Goal: Complete application form

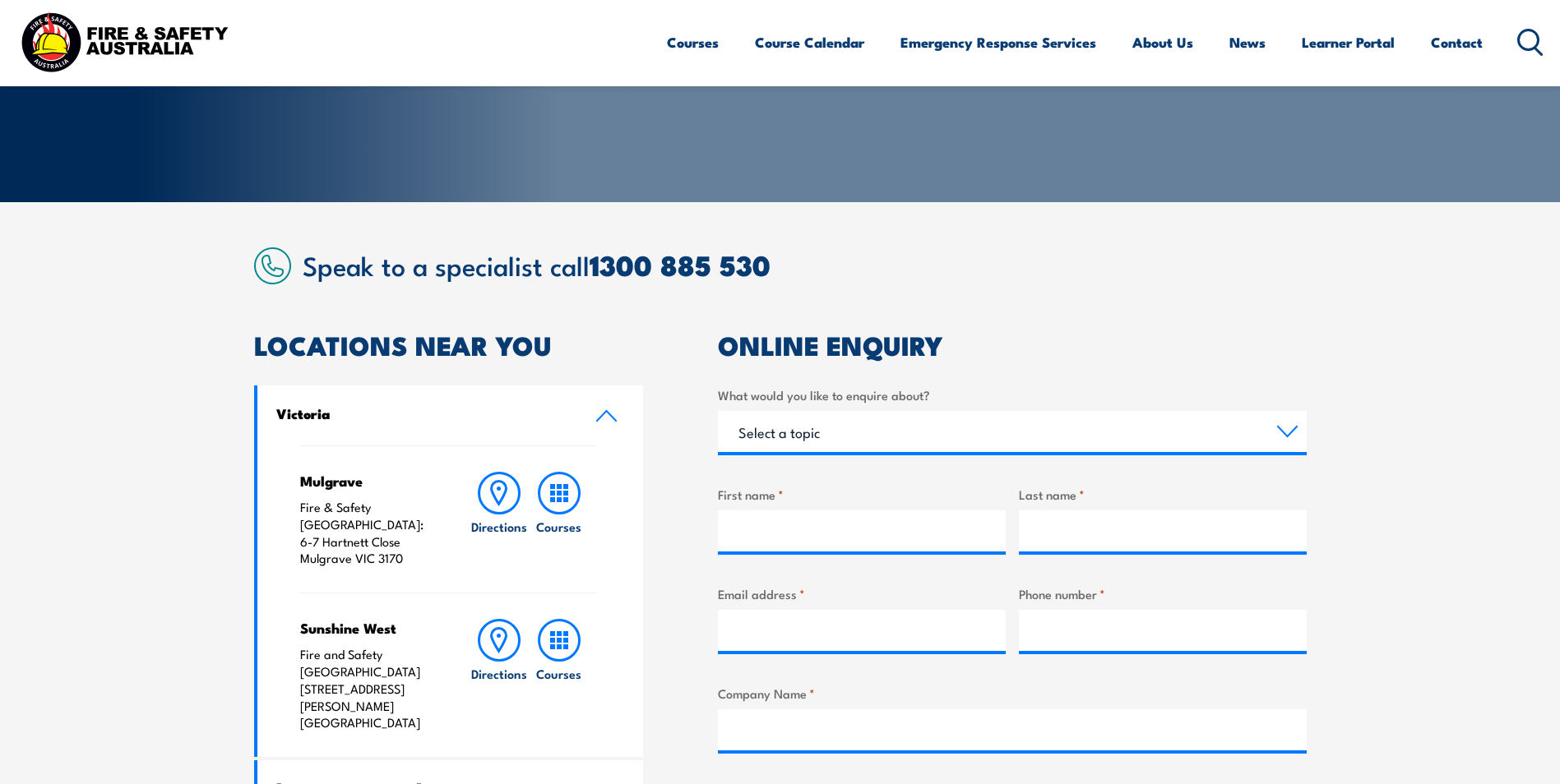
scroll to position [339, 0]
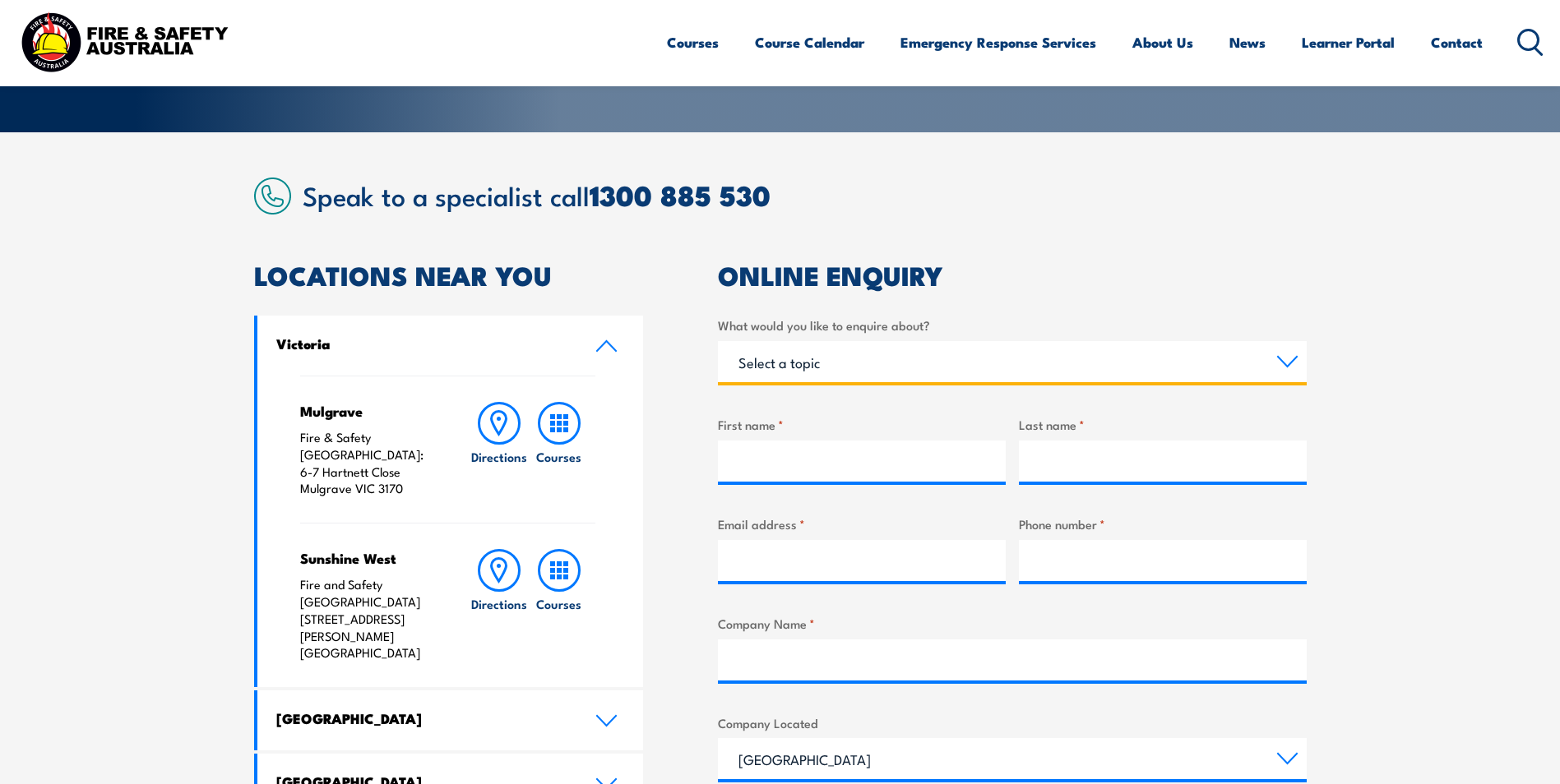
click at [829, 371] on select "Select a topic Training Emergency Response Services General Enquiry" at bounding box center [1013, 361] width 589 height 41
select select "Training"
click at [718, 341] on select "Select a topic Training Emergency Response Services General Enquiry" at bounding box center [1013, 361] width 589 height 41
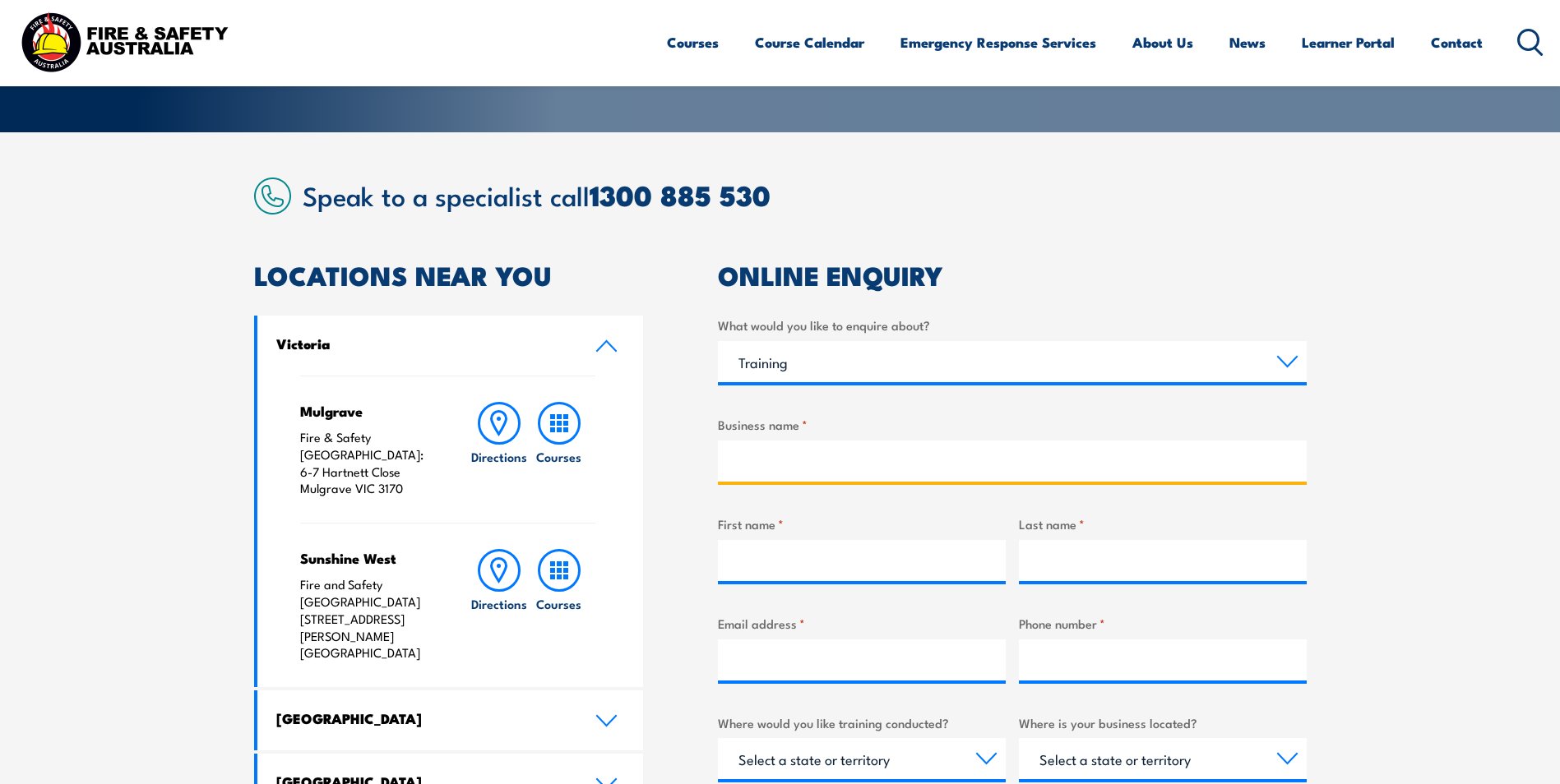
click at [752, 463] on input "Business name *" at bounding box center [1013, 461] width 589 height 41
type input "Petstock Group National Distribution center"
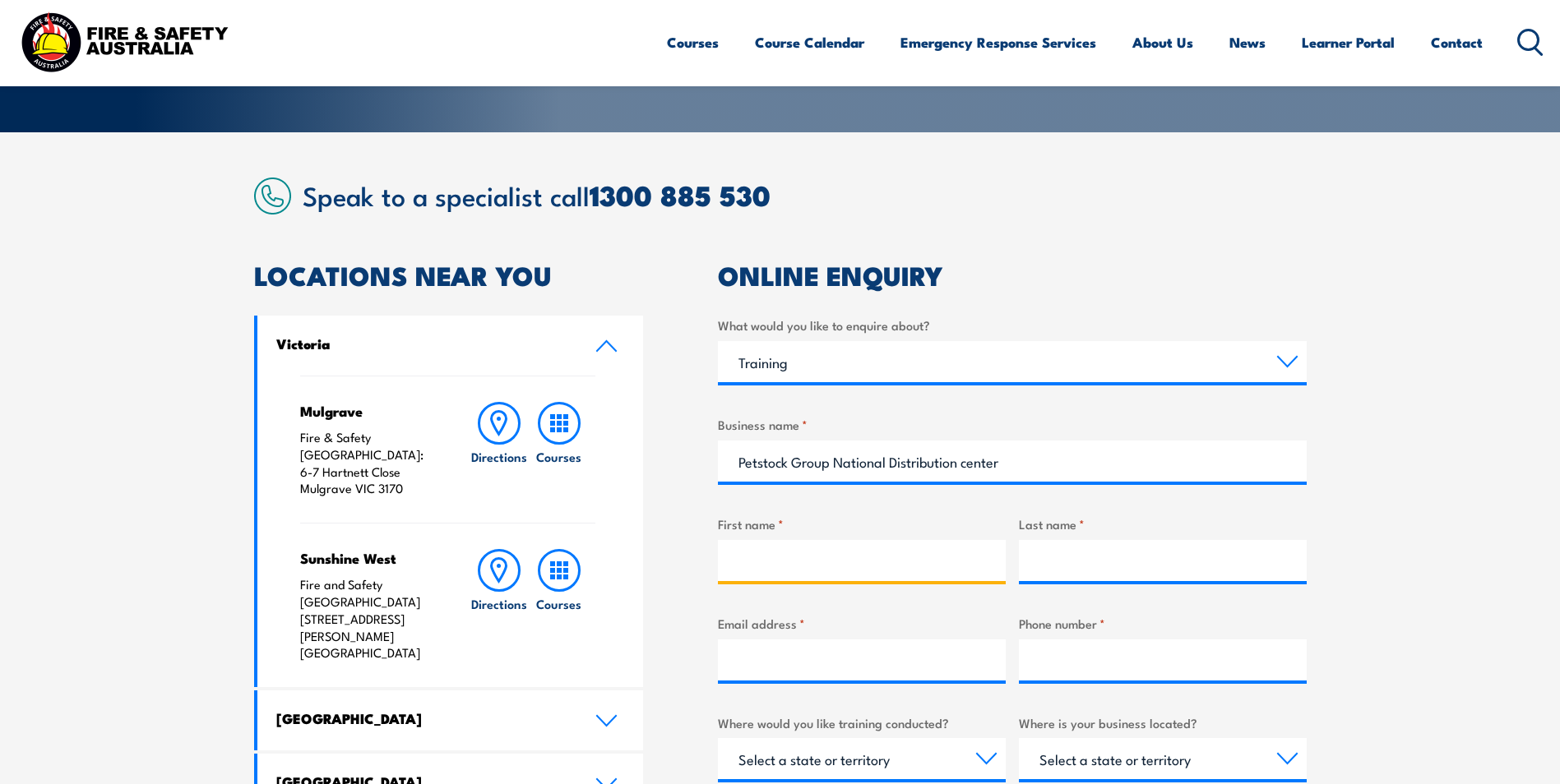
type input "Petstock Group"
type input "[PERSON_NAME]"
type input "[PERSON_NAME][EMAIL_ADDRESS][DOMAIN_NAME]"
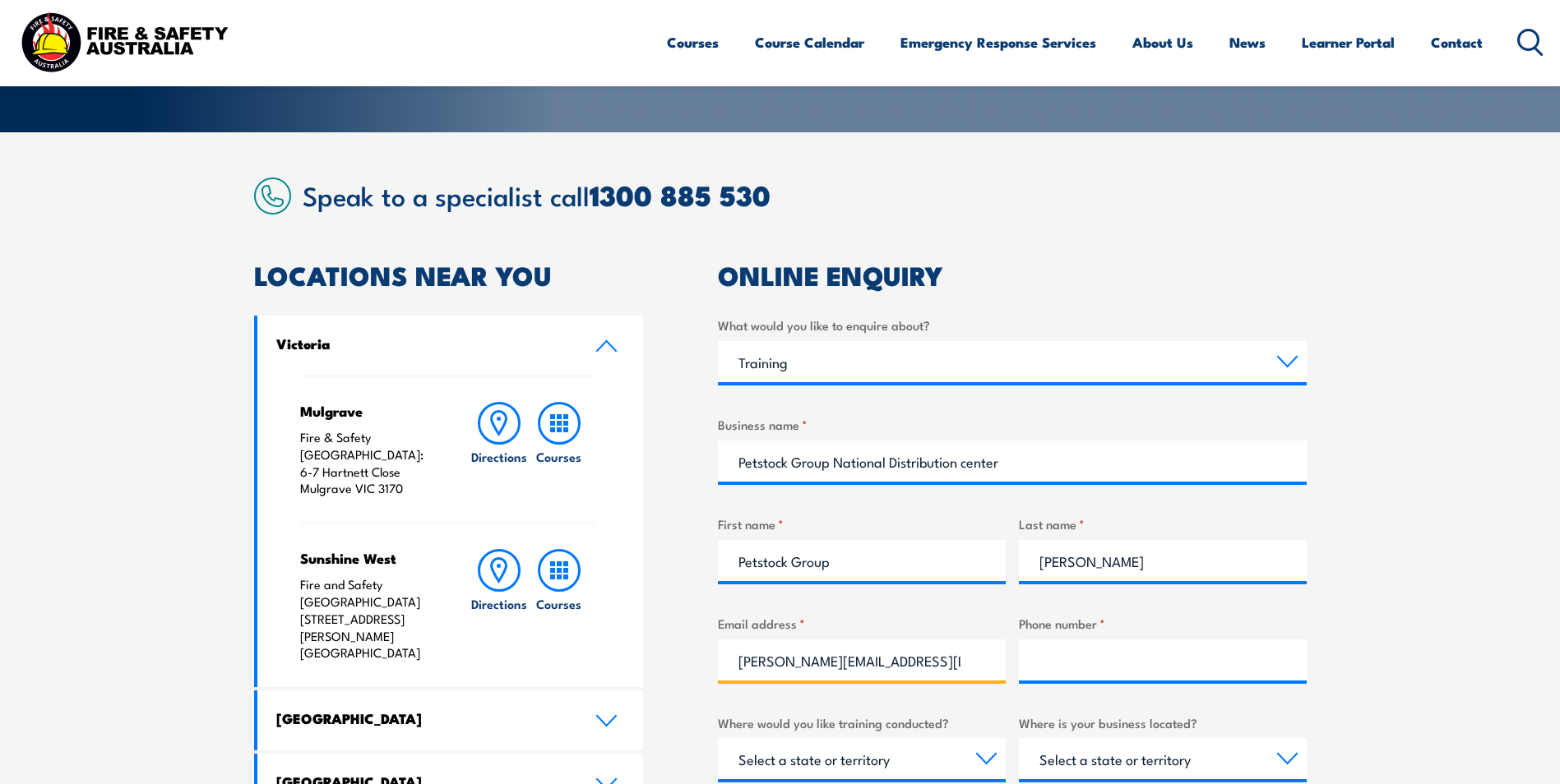
type input "0415303805"
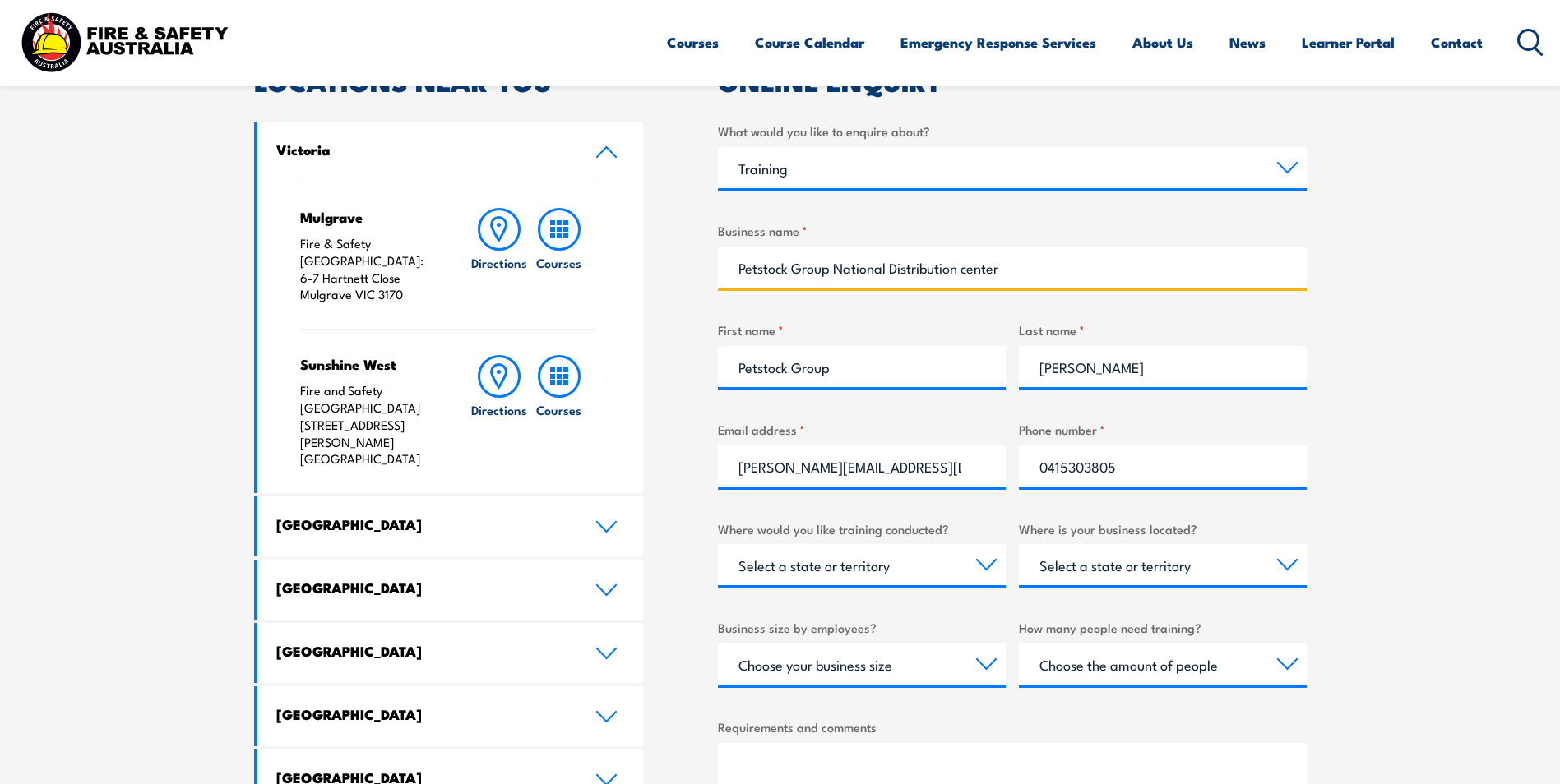
scroll to position [750, 0]
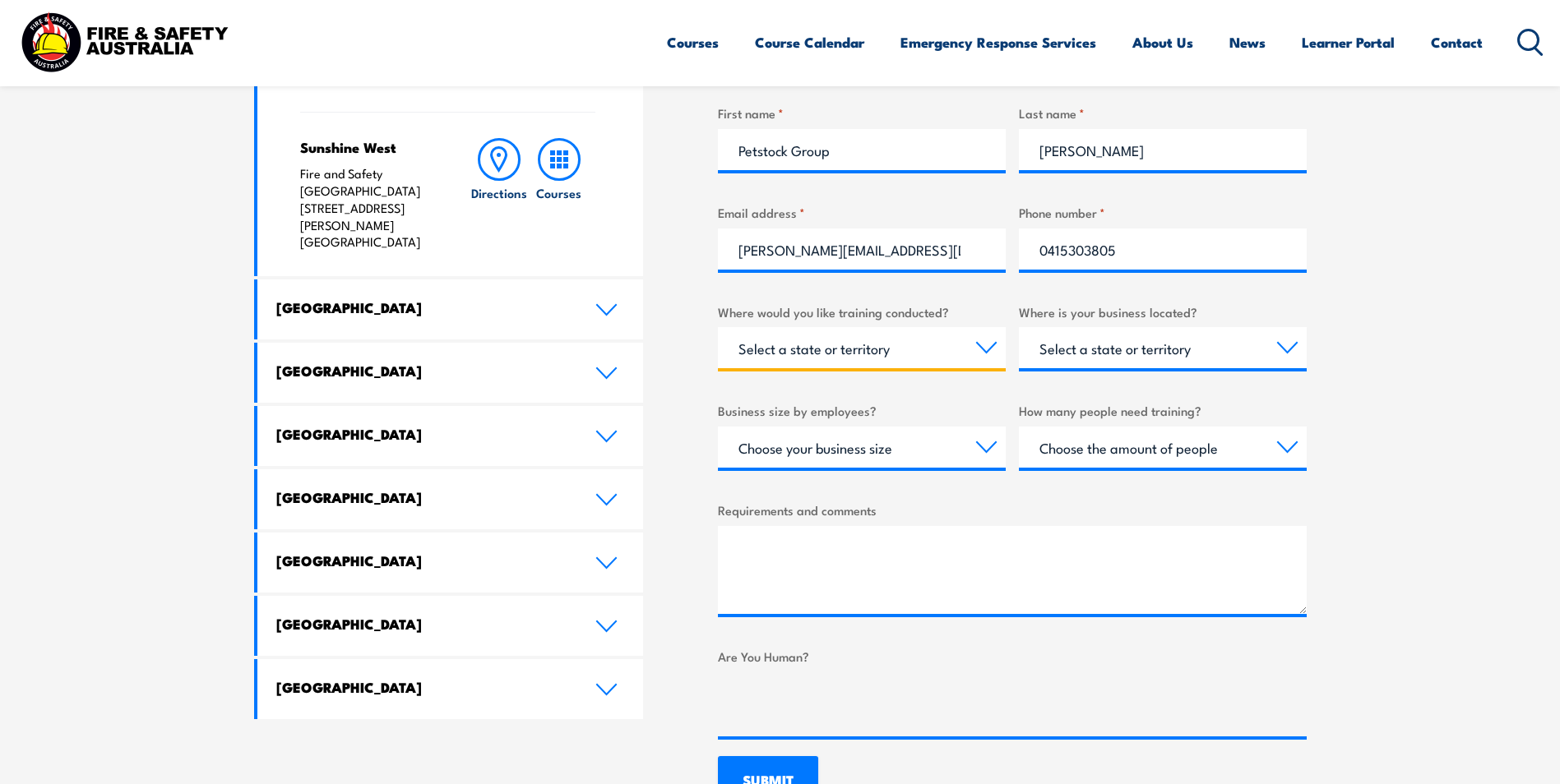
click at [988, 349] on select "Select a state or territory Nationally - multiple locations [GEOGRAPHIC_DATA] […" at bounding box center [862, 347] width 288 height 41
select select "VIC"
click at [718, 327] on select "Select a state or territory Nationally - multiple locations [GEOGRAPHIC_DATA] […" at bounding box center [862, 347] width 288 height 41
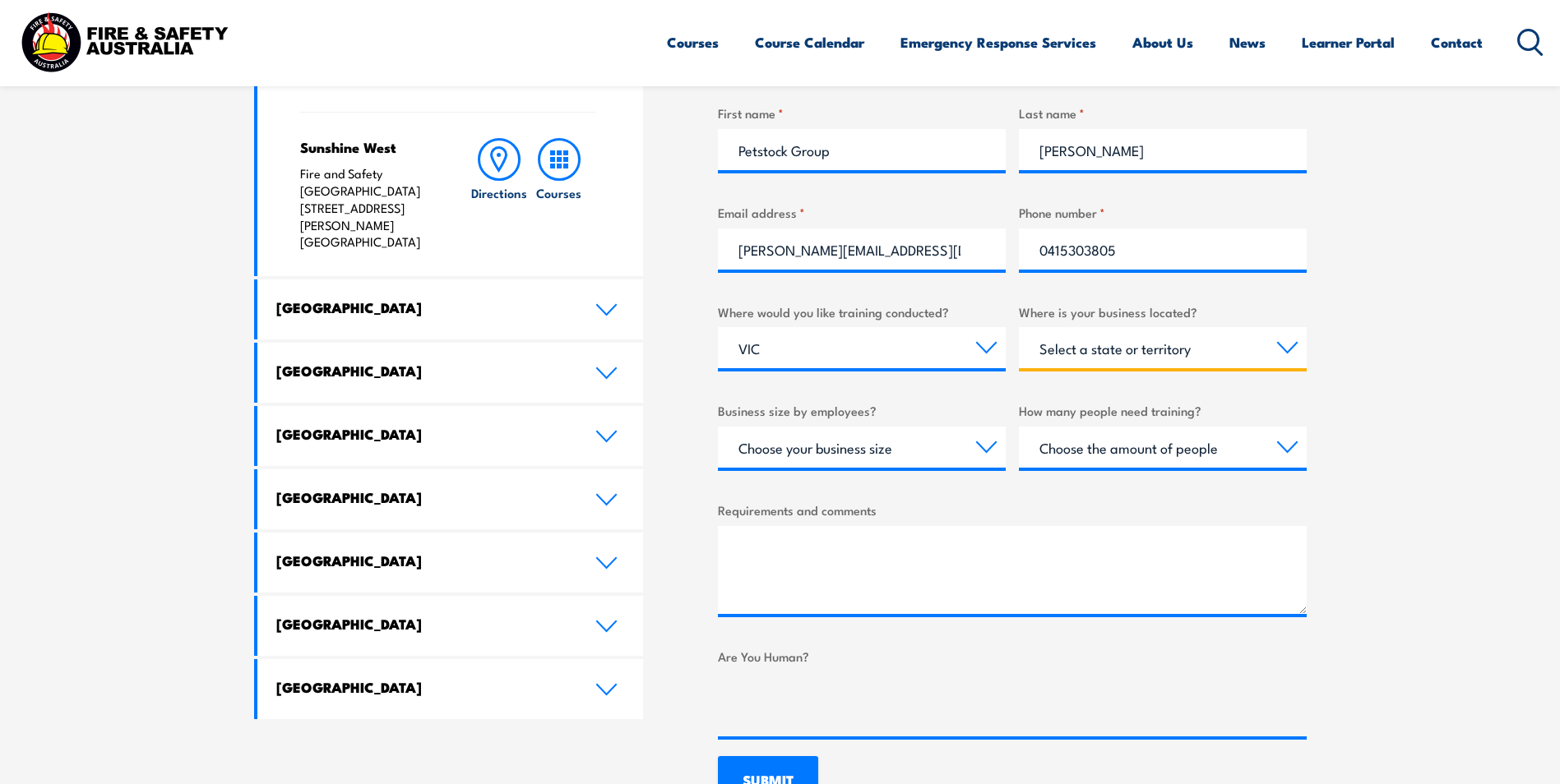
click at [1168, 354] on select "Select a state or territory [GEOGRAPHIC_DATA] [GEOGRAPHIC_DATA] [GEOGRAPHIC_DAT…" at bounding box center [1162, 347] width 288 height 41
select select "VIC"
click at [1018, 327] on select "Select a state or territory [GEOGRAPHIC_DATA] [GEOGRAPHIC_DATA] [GEOGRAPHIC_DAT…" at bounding box center [1162, 347] width 288 height 41
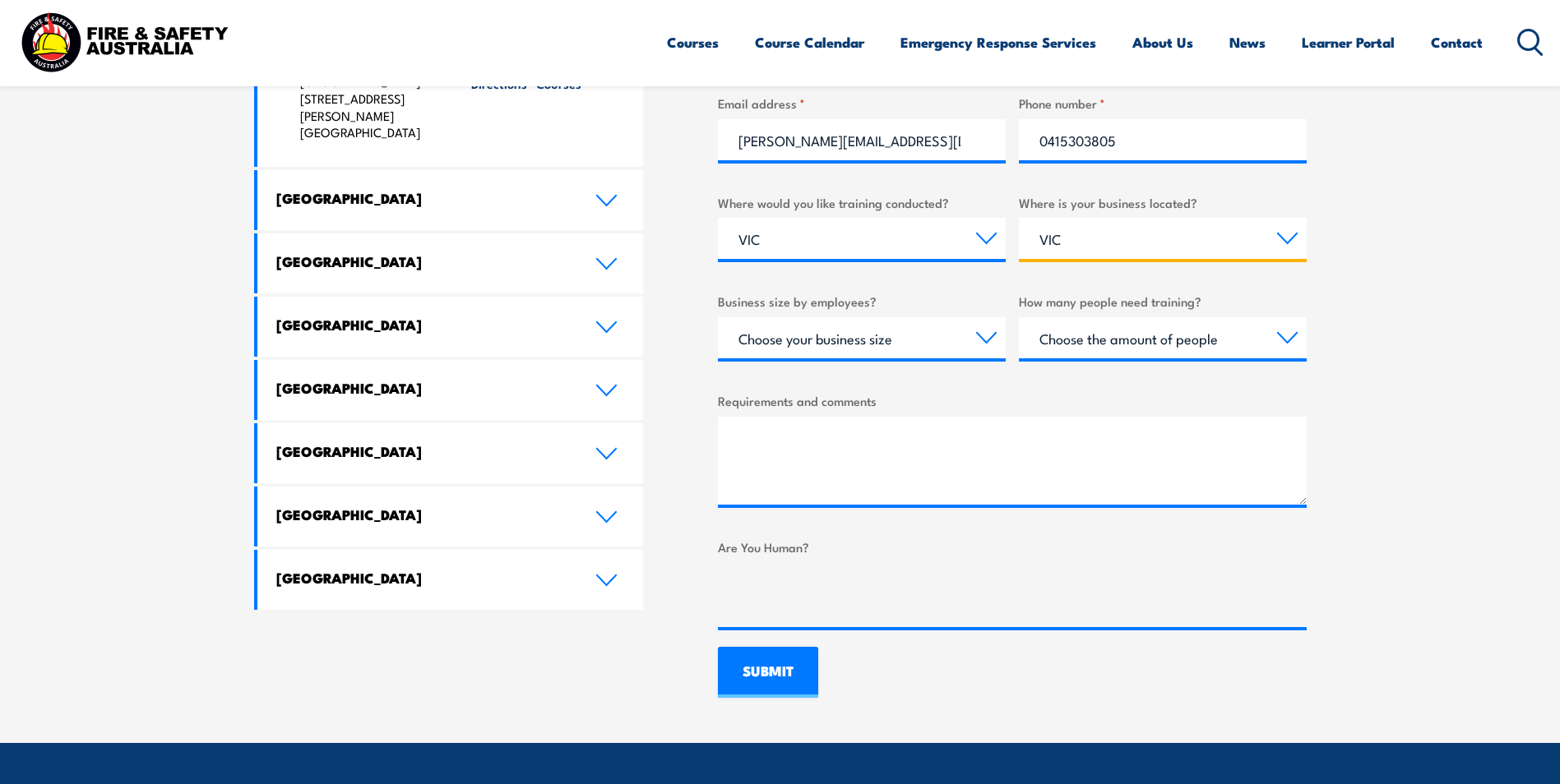
scroll to position [832, 0]
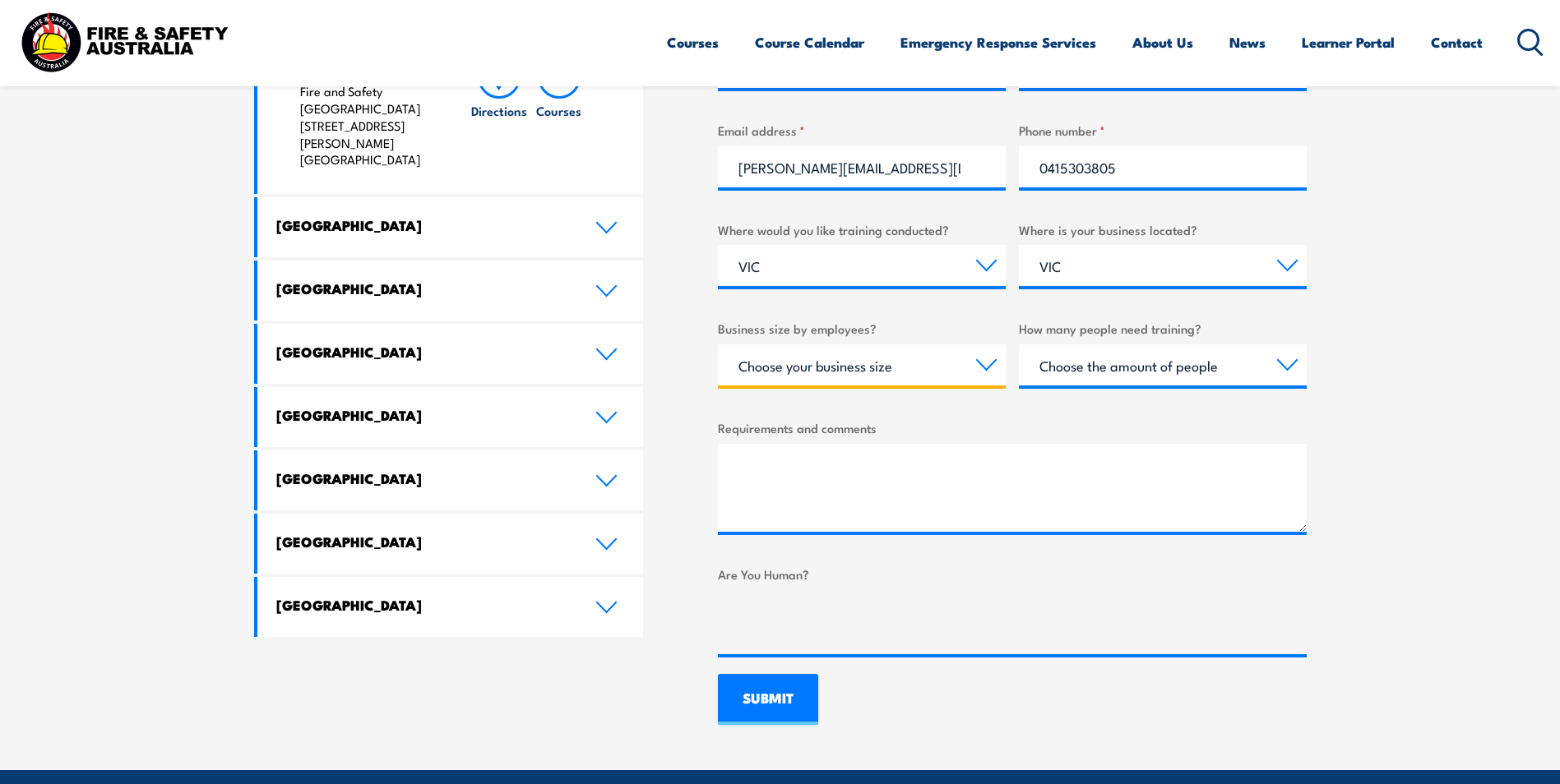
click at [1000, 361] on select "Choose your business size 1 to 19 20 to 199 200+" at bounding box center [862, 365] width 288 height 41
select select "20 to 199"
click at [718, 345] on select "Choose your business size 1 to 19 20 to 199 200+" at bounding box center [862, 365] width 288 height 41
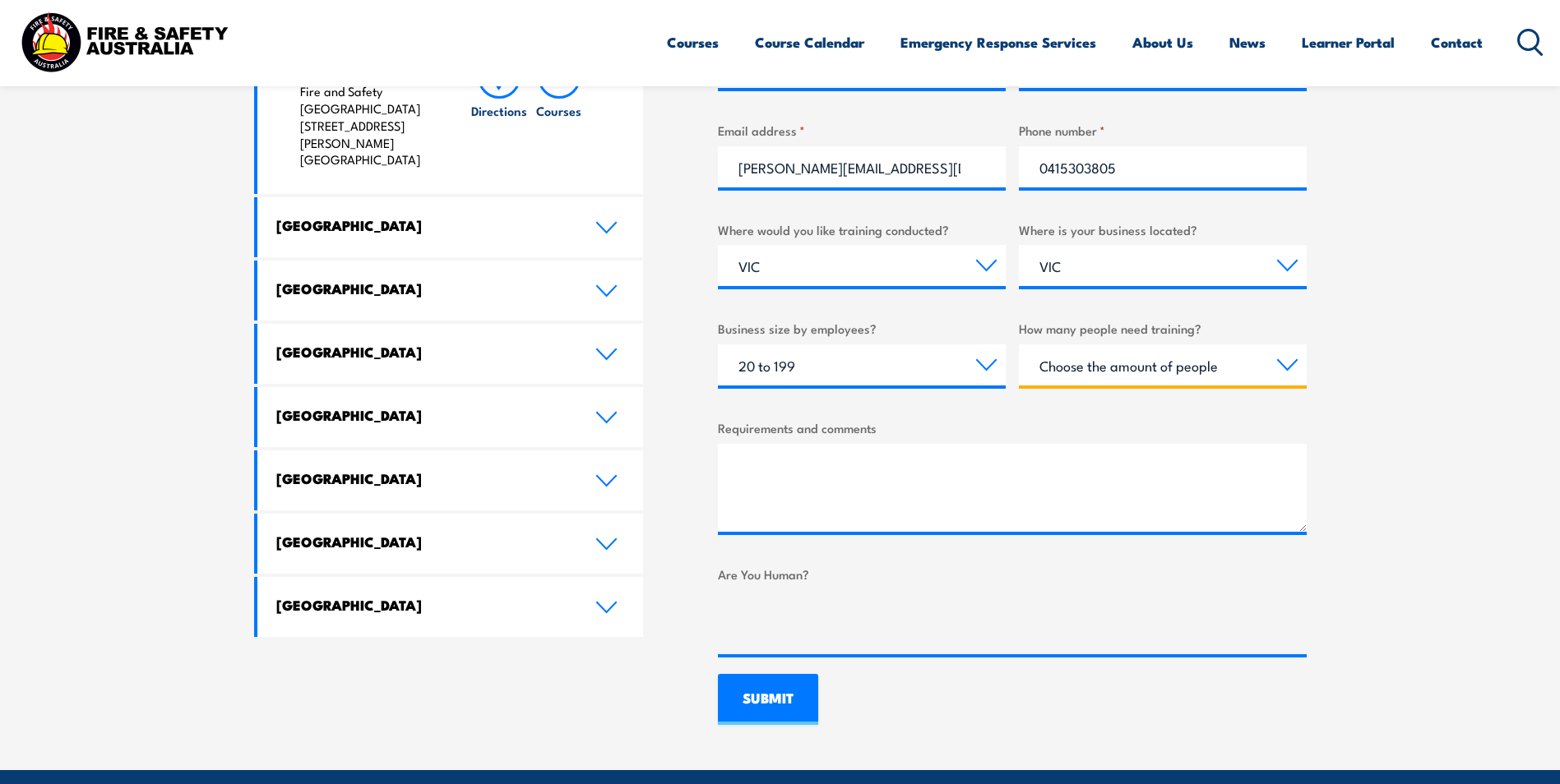
click at [1288, 360] on select "Choose the amount of people 1 to 4 5 to 19 20+" at bounding box center [1162, 365] width 288 height 41
select select "1 to 4"
click at [1018, 345] on select "Choose the amount of people 1 to 4 5 to 19 20+" at bounding box center [1162, 365] width 288 height 41
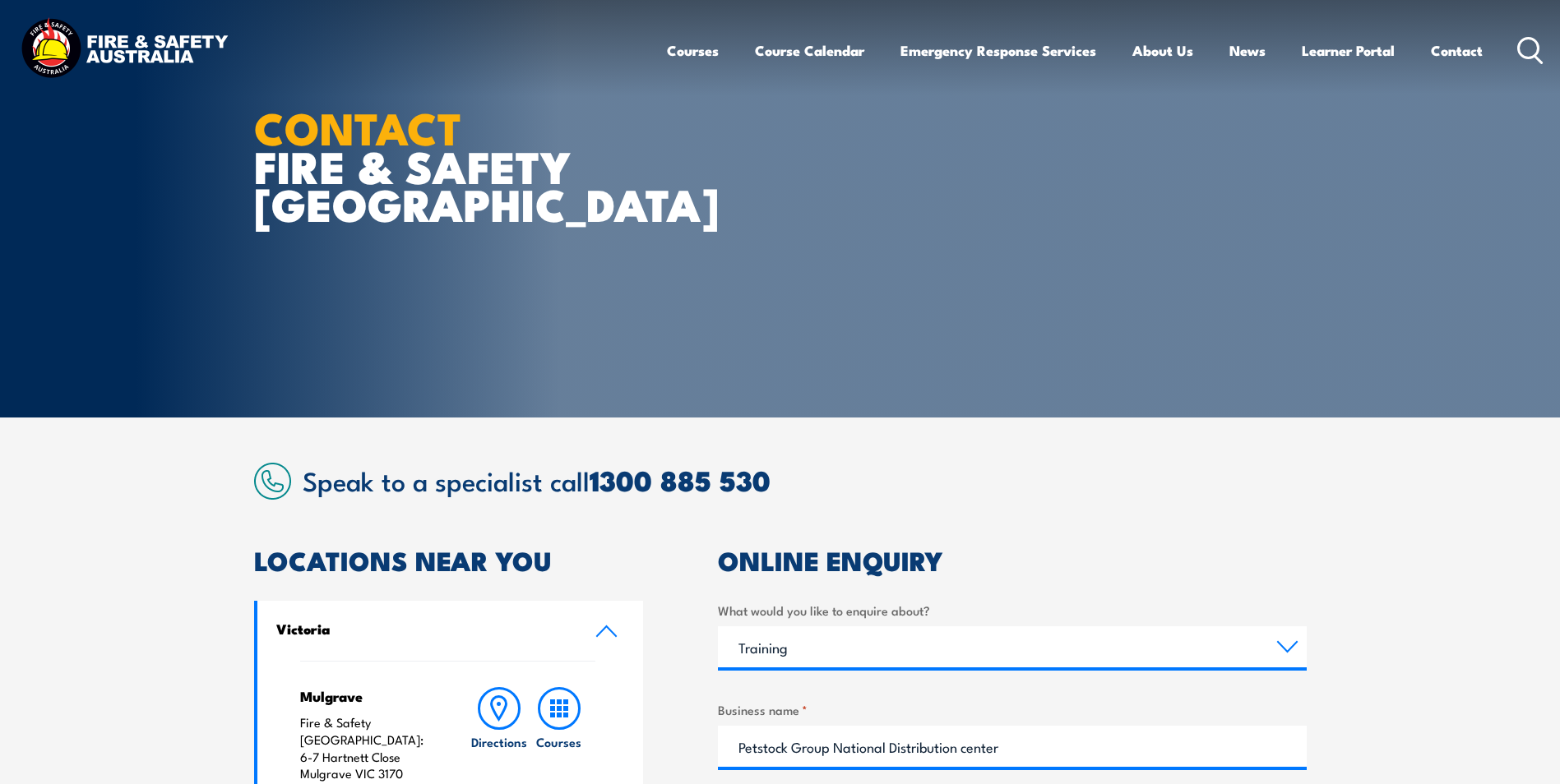
scroll to position [0, 0]
